Goal: Task Accomplishment & Management: Use online tool/utility

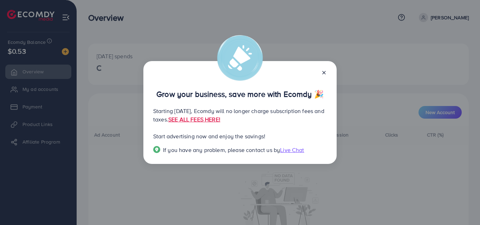
click at [325, 71] on line at bounding box center [324, 72] width 3 height 3
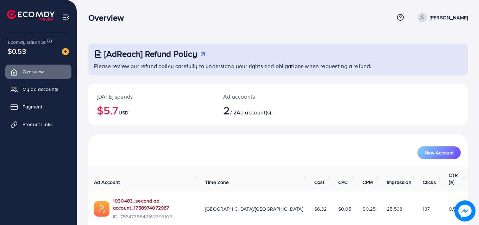
click at [148, 198] on link "1030483_second ad account_1758974072967" at bounding box center [153, 205] width 81 height 14
click at [25, 127] on span "Product Links" at bounding box center [39, 124] width 30 height 7
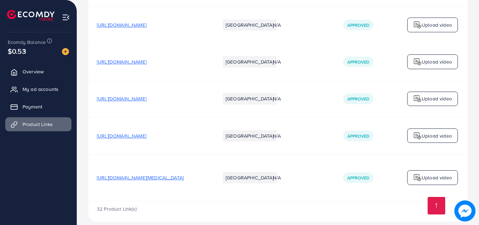
scroll to position [2034, 0]
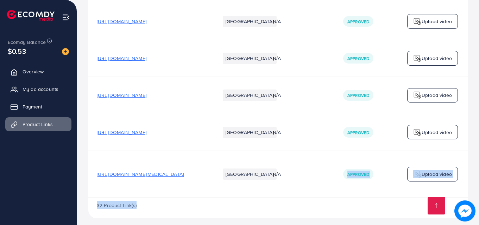
drag, startPoint x: 333, startPoint y: 194, endPoint x: 332, endPoint y: 189, distance: 5.3
click at [323, 199] on div "32 Product Link(s)" at bounding box center [277, 208] width 379 height 20
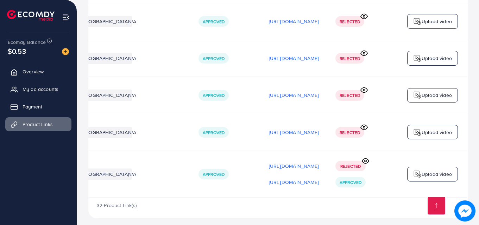
scroll to position [0, 172]
click at [420, 170] on img at bounding box center [417, 174] width 8 height 8
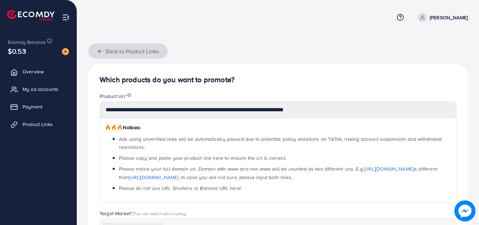
click at [102, 50] on icon "button" at bounding box center [100, 52] width 6 height 6
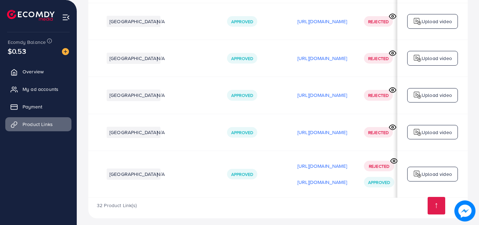
scroll to position [0, 136]
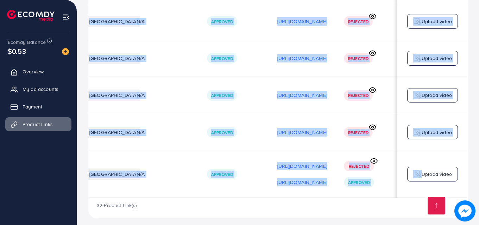
drag, startPoint x: 398, startPoint y: 191, endPoint x: 410, endPoint y: 192, distance: 11.3
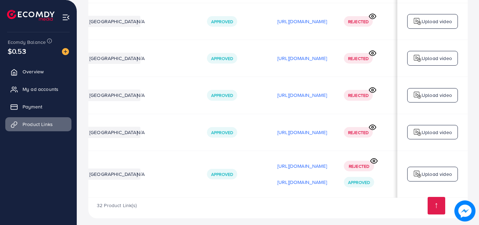
click at [345, 204] on div "32 Product Link(s)" at bounding box center [277, 208] width 379 height 20
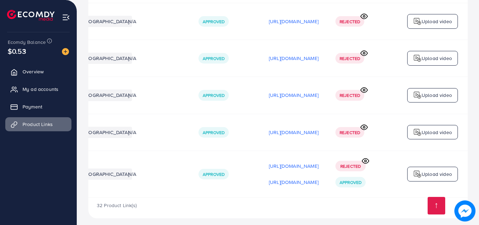
scroll to position [0, 178]
click at [347, 180] on span "Approved" at bounding box center [350, 183] width 22 height 6
click at [285, 178] on p "[URL][DOMAIN_NAME]" at bounding box center [294, 182] width 50 height 8
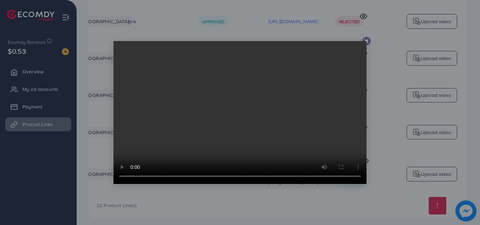
click at [367, 39] on icon at bounding box center [367, 41] width 6 height 6
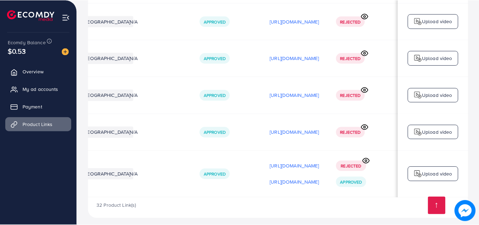
scroll to position [0, 176]
